Goal: Communication & Community: Ask a question

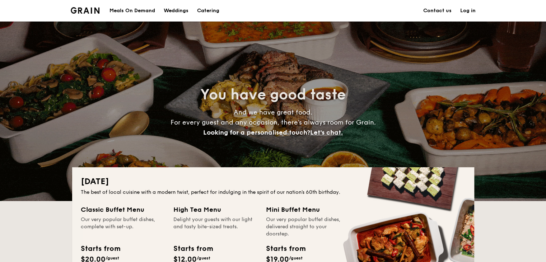
click at [428, 14] on link "Contact us" at bounding box center [438, 11] width 28 height 22
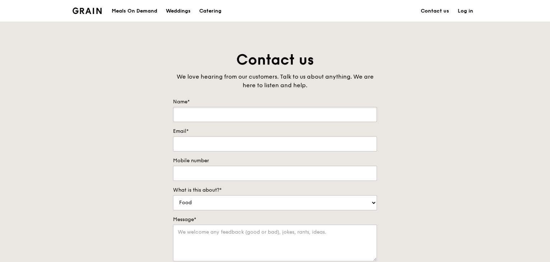
click at [228, 120] on input "Name*" at bounding box center [275, 114] width 204 height 15
type input "[PERSON_NAME]"
type input "[EMAIL_ADDRESS][DOMAIN_NAME]"
type input "65869509"
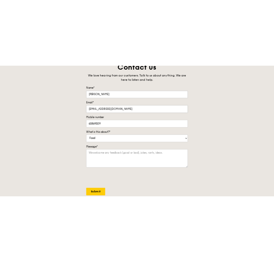
scroll to position [57, 0]
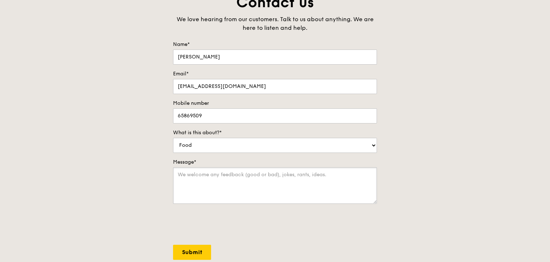
click at [221, 190] on textarea "Message*" at bounding box center [275, 185] width 204 height 37
click at [217, 187] on textarea "Message*" at bounding box center [275, 185] width 204 height 37
click at [273, 179] on textarea "Hi, we are looking at" at bounding box center [275, 185] width 204 height 37
click at [328, 184] on textarea "Hi, we are looking at having an 80pax event," at bounding box center [275, 185] width 204 height 37
click at [58, 141] on div "Contact us We love hearing from our customers. Talk to us about anything. We ar…" at bounding box center [275, 143] width 550 height 300
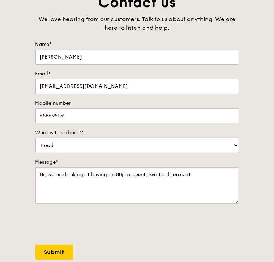
click at [225, 179] on textarea "Hi, we are looking at having an 80pax event, two tea breaks at" at bounding box center [137, 185] width 204 height 37
click at [189, 196] on textarea "Hi, we are looking at having an 80pax event, two tea breaks at 10.30am and 3.30…" at bounding box center [137, 185] width 204 height 37
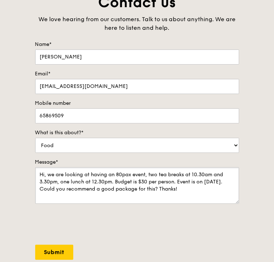
type textarea "Hi, we are looking at having an 80pax event, two tea breaks at 10.30am and 3.30…"
click at [44, 254] on input "Submit" at bounding box center [54, 252] width 38 height 15
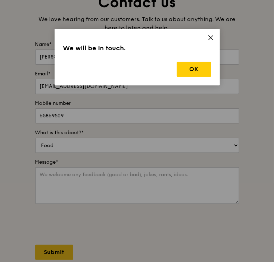
scroll to position [287, 0]
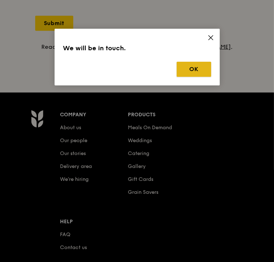
click at [192, 65] on button "OK" at bounding box center [194, 69] width 34 height 15
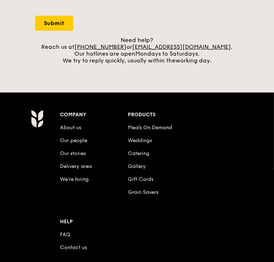
click at [219, 87] on div "Grain logo Meals On Demand Weddings Catering Contact us Log in Contact us We lo…" at bounding box center [137, 34] width 274 height 643
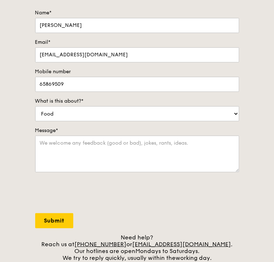
scroll to position [89, 0]
